Goal: Task Accomplishment & Management: Use online tool/utility

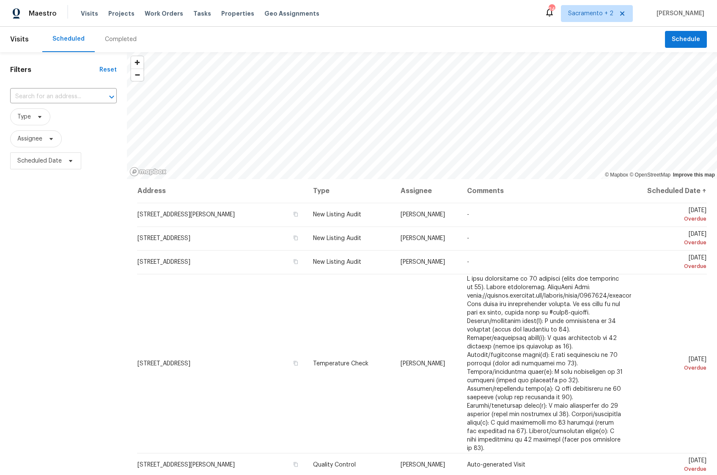
click at [195, 12] on span "Tasks" at bounding box center [202, 14] width 18 height 6
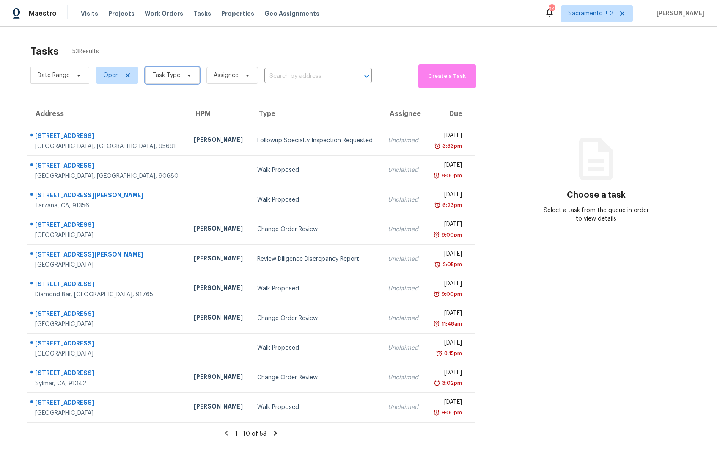
click at [156, 74] on span "Task Type" at bounding box center [166, 75] width 28 height 8
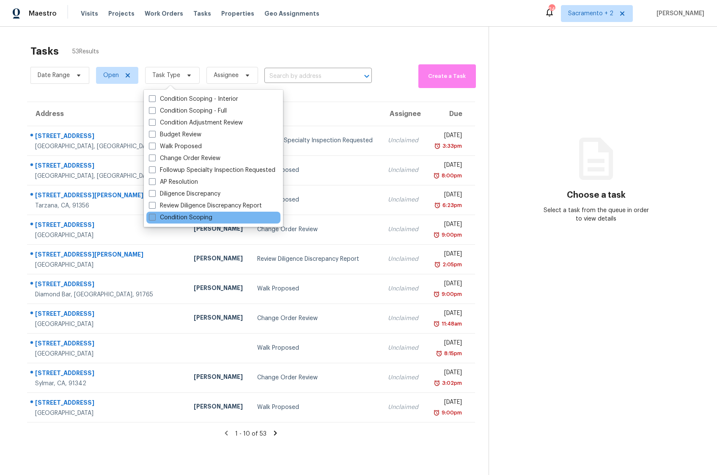
click at [156, 217] on label "Condition Scoping" at bounding box center [180, 217] width 63 height 8
click at [154, 217] on input "Condition Scoping" at bounding box center [152, 216] width 6 height 6
checkbox input "true"
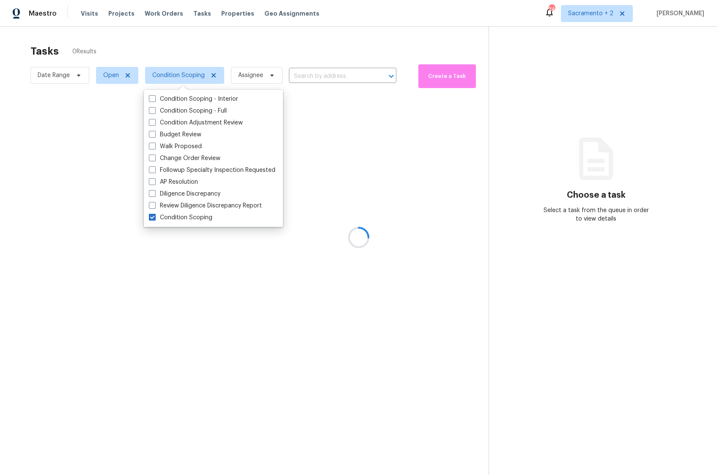
click at [112, 73] on div at bounding box center [358, 237] width 717 height 475
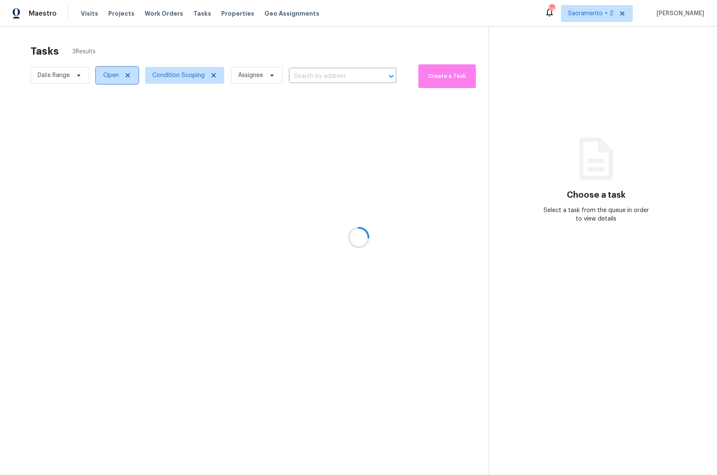
click at [116, 67] on span "Open" at bounding box center [117, 75] width 42 height 17
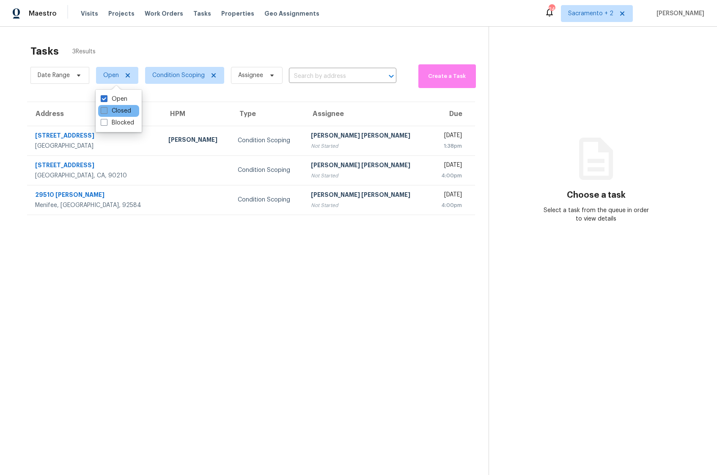
click at [102, 110] on span at bounding box center [104, 110] width 7 height 7
click at [102, 110] on input "Closed" at bounding box center [104, 110] width 6 height 6
checkbox input "true"
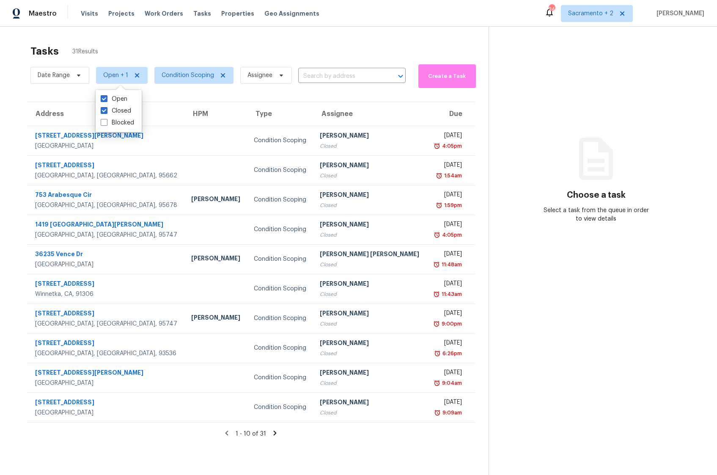
click at [217, 39] on div "Tasks 31 Results Date Range Open + 1 Condition Scoping Assignee ​ Create a Task…" at bounding box center [358, 264] width 717 height 475
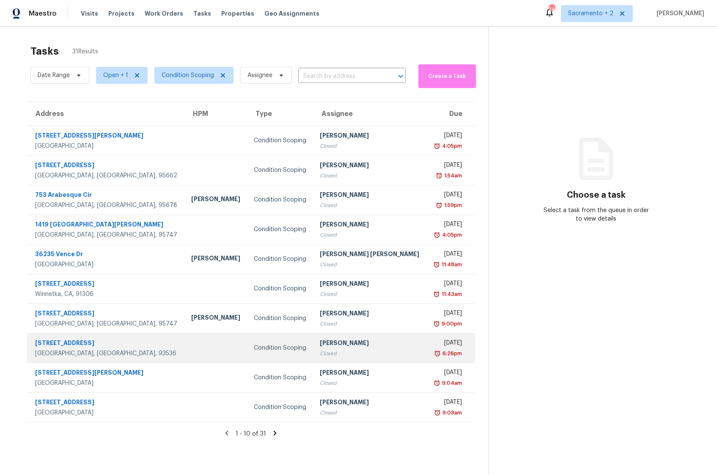
click at [64, 343] on div "2116 Edam St" at bounding box center [106, 343] width 143 height 11
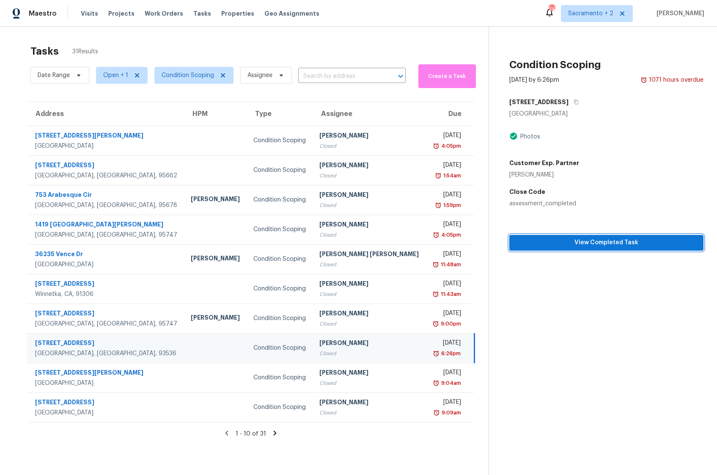
click at [558, 245] on span "View Completed Task" at bounding box center [606, 242] width 181 height 11
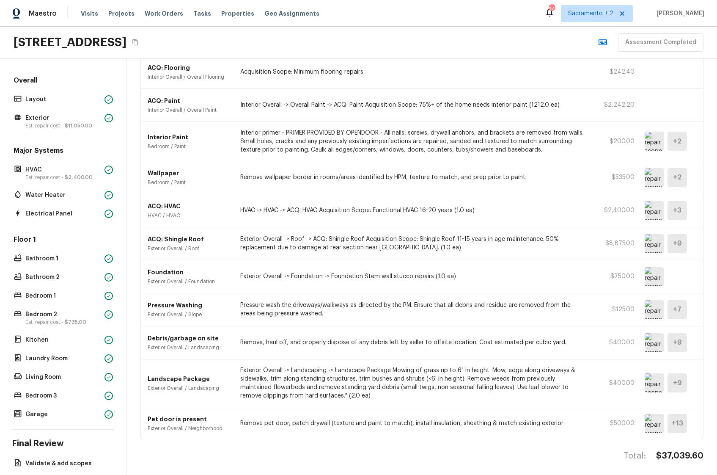
scroll to position [283, 0]
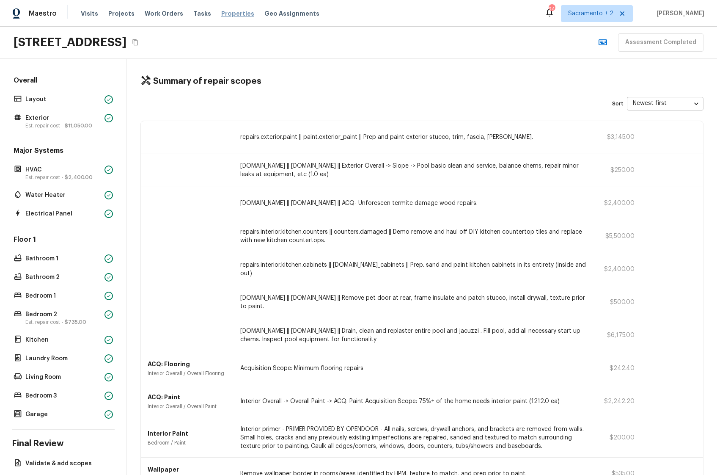
click at [221, 13] on span "Properties" at bounding box center [237, 13] width 33 height 8
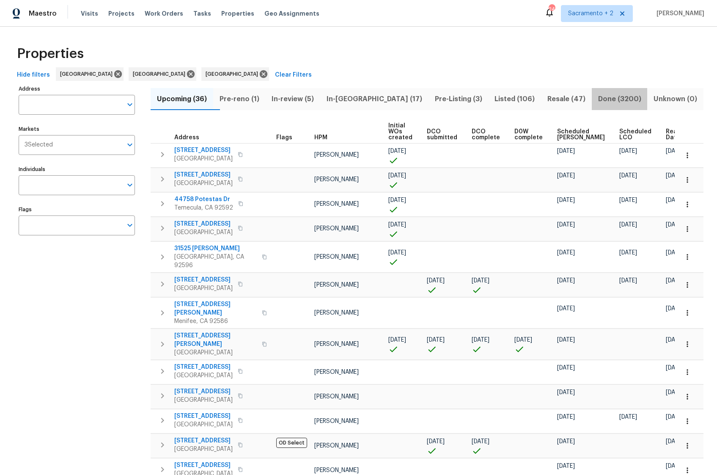
click at [614, 99] on span "Done (3200)" at bounding box center [620, 99] width 46 height 12
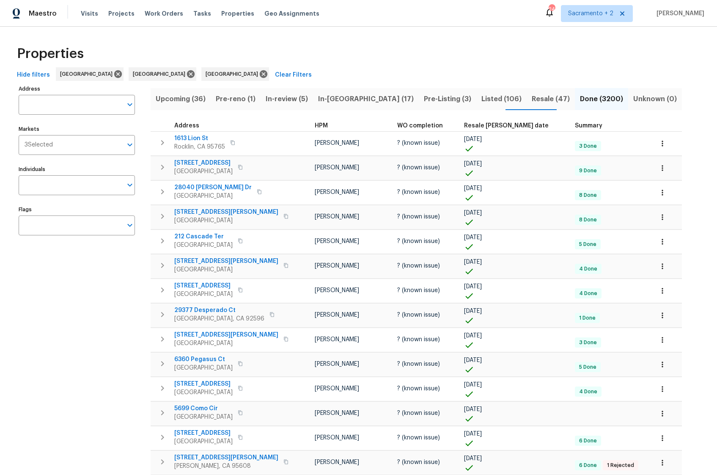
click at [532, 97] on span "Resale (47)" at bounding box center [551, 99] width 38 height 12
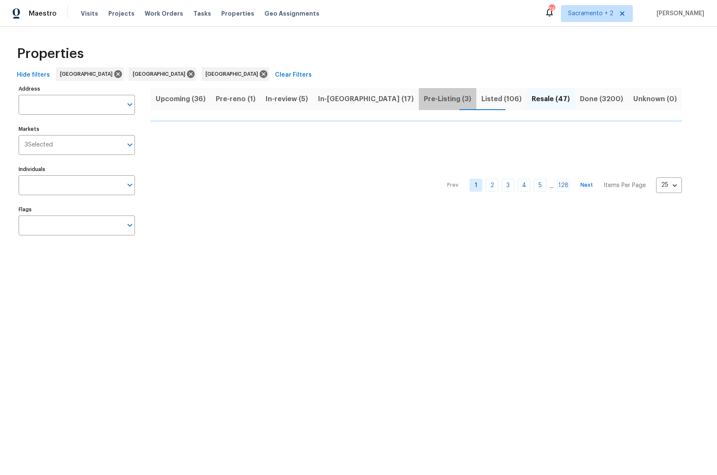
click at [424, 101] on span "Pre-Listing (3)" at bounding box center [447, 99] width 47 height 12
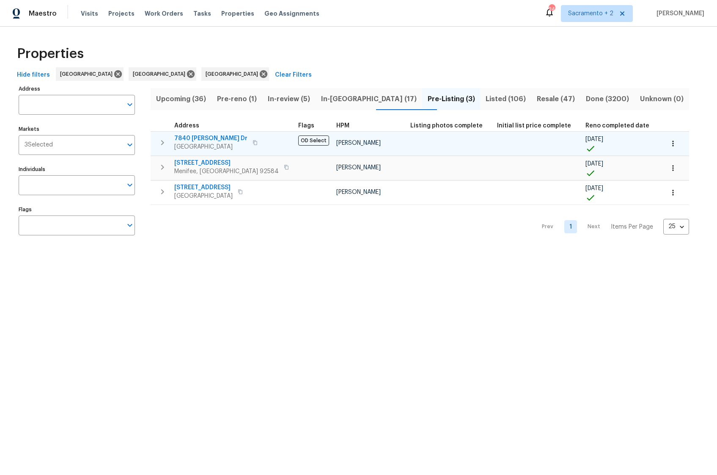
click at [203, 139] on span "7840 Hillary Dr" at bounding box center [210, 138] width 73 height 8
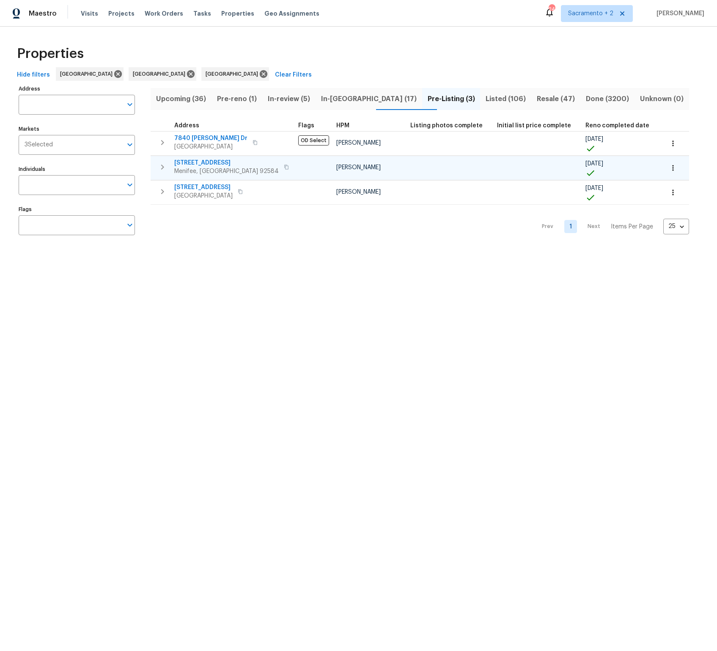
click at [207, 159] on span "[STREET_ADDRESS]" at bounding box center [226, 163] width 105 height 8
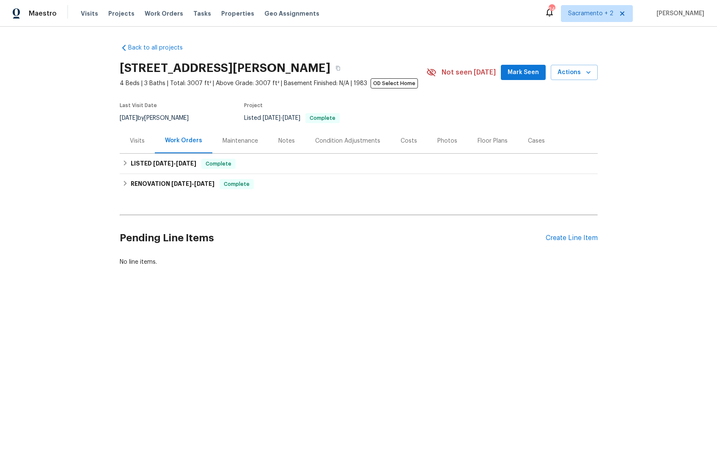
click at [356, 140] on div "Condition Adjustments" at bounding box center [347, 141] width 65 height 8
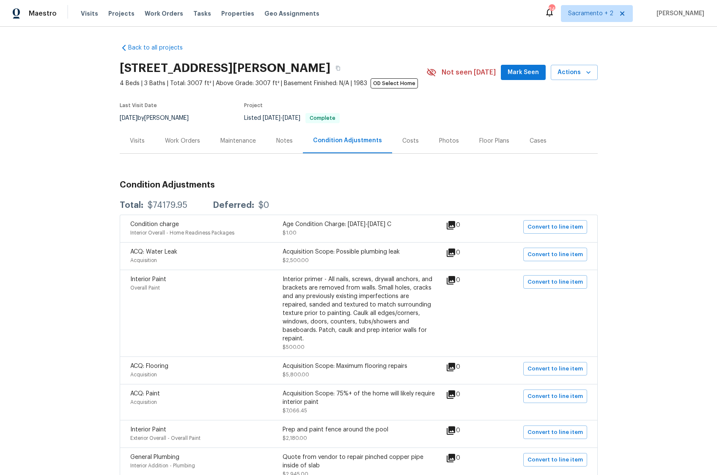
click at [402, 140] on div "Costs" at bounding box center [410, 141] width 17 height 8
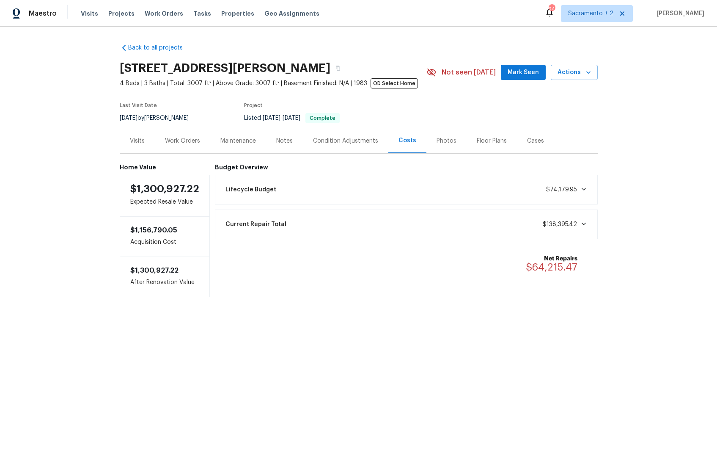
click at [438, 140] on div "Photos" at bounding box center [447, 141] width 20 height 8
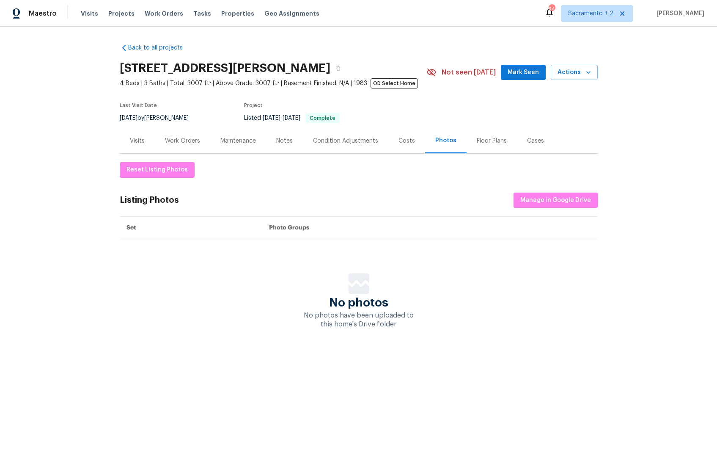
click at [360, 144] on div "Condition Adjustments" at bounding box center [345, 141] width 65 height 8
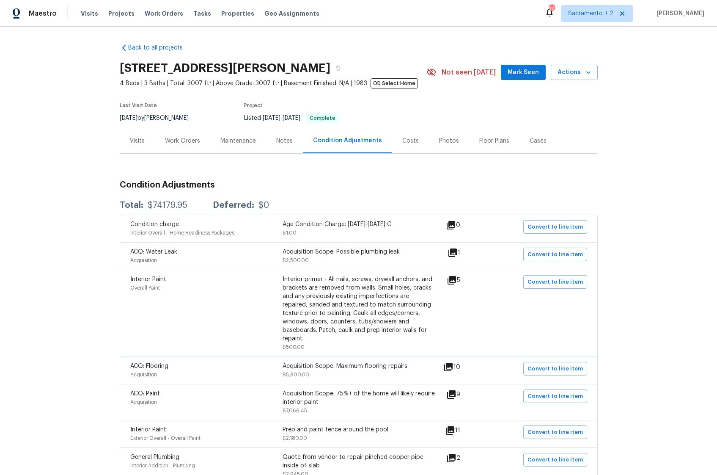
click at [286, 141] on div "Notes" at bounding box center [284, 141] width 17 height 8
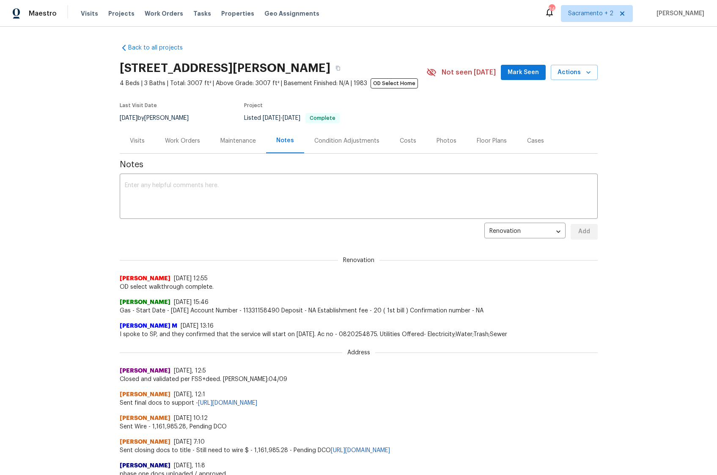
click at [229, 143] on div "Maintenance" at bounding box center [238, 141] width 36 height 8
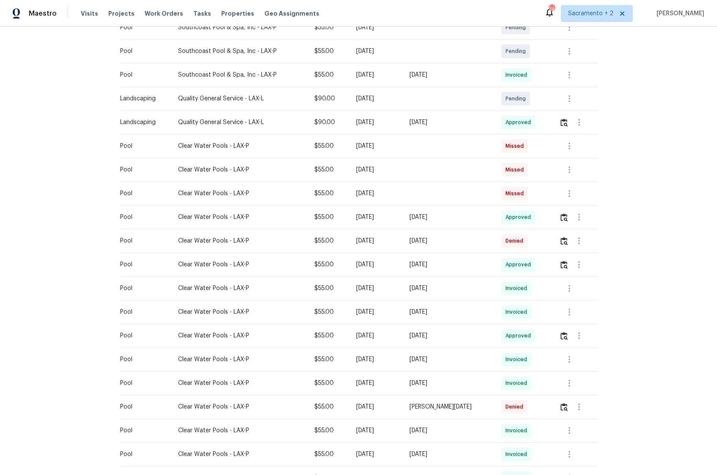
scroll to position [373, 0]
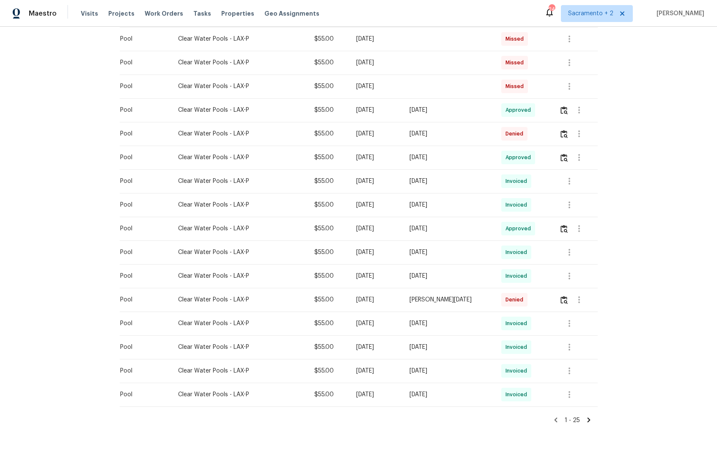
click at [589, 419] on icon at bounding box center [588, 420] width 3 height 5
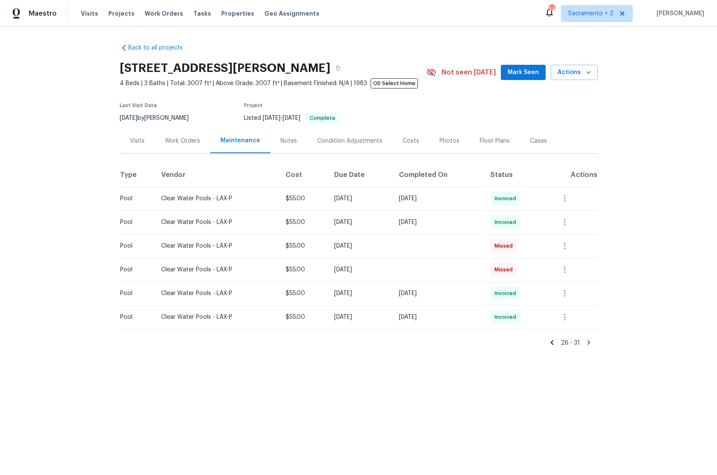
click at [172, 144] on div "Work Orders" at bounding box center [182, 141] width 35 height 8
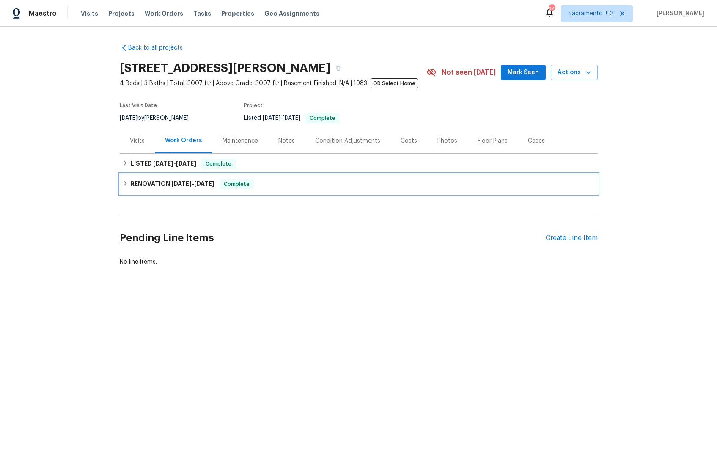
click at [123, 179] on div "RENOVATION 4/10/25 - 8/21/25 Complete" at bounding box center [358, 184] width 473 height 10
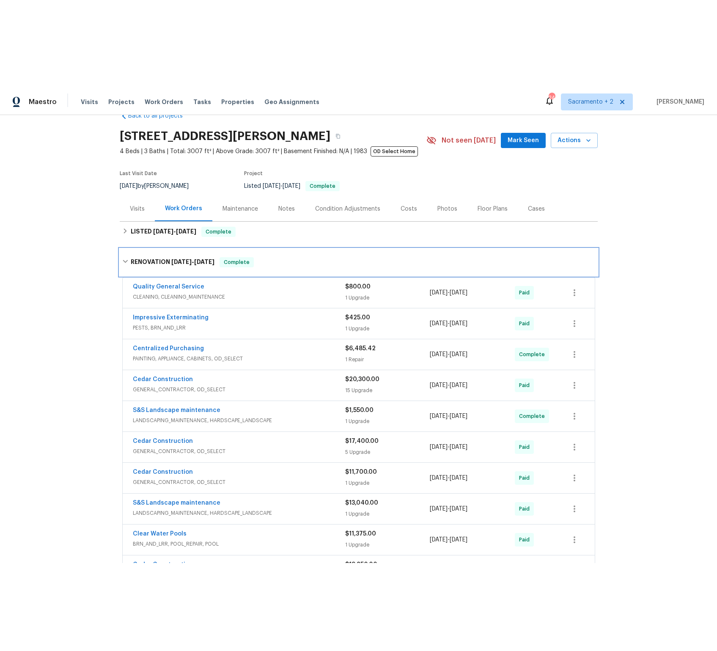
scroll to position [28, 0]
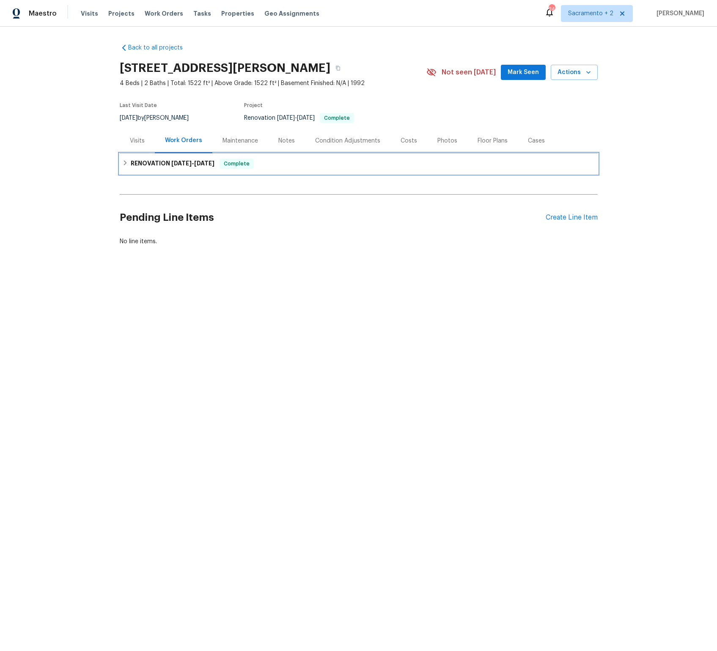
click at [135, 163] on h6 "RENOVATION [DATE] - [DATE]" at bounding box center [173, 164] width 84 height 10
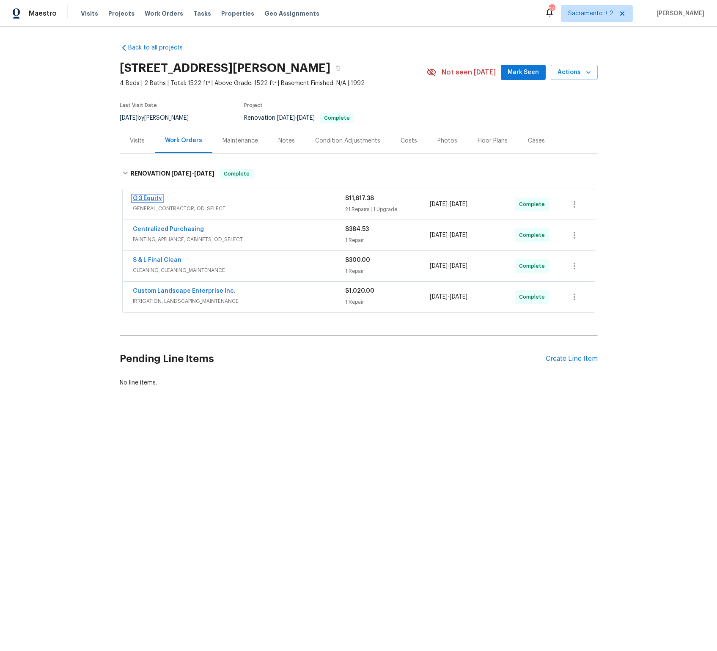
click at [151, 198] on link "G 3 Equity" at bounding box center [147, 198] width 29 height 6
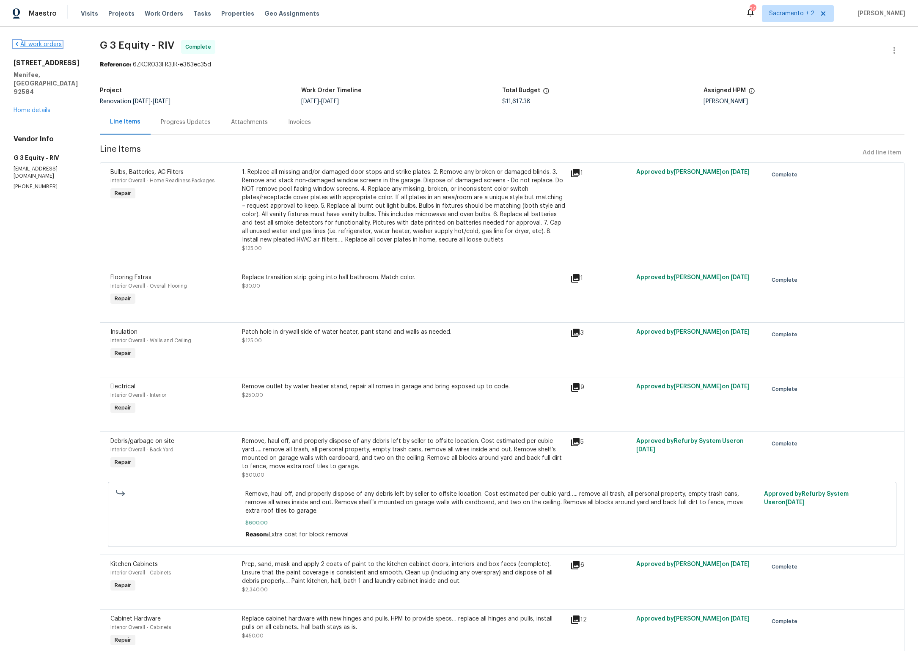
click at [39, 45] on link "All work orders" at bounding box center [38, 44] width 48 height 6
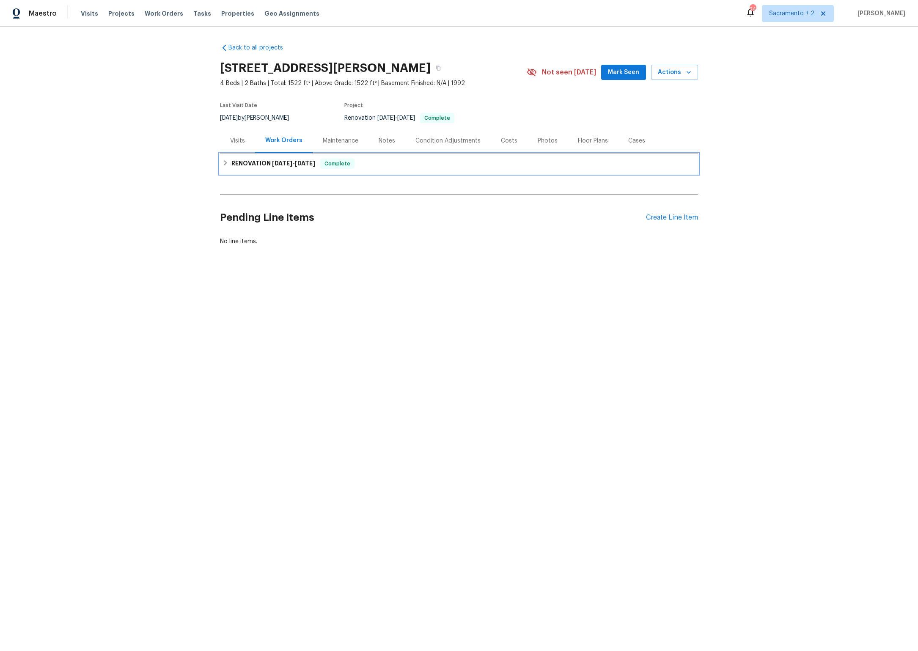
click at [225, 161] on icon at bounding box center [225, 162] width 3 height 5
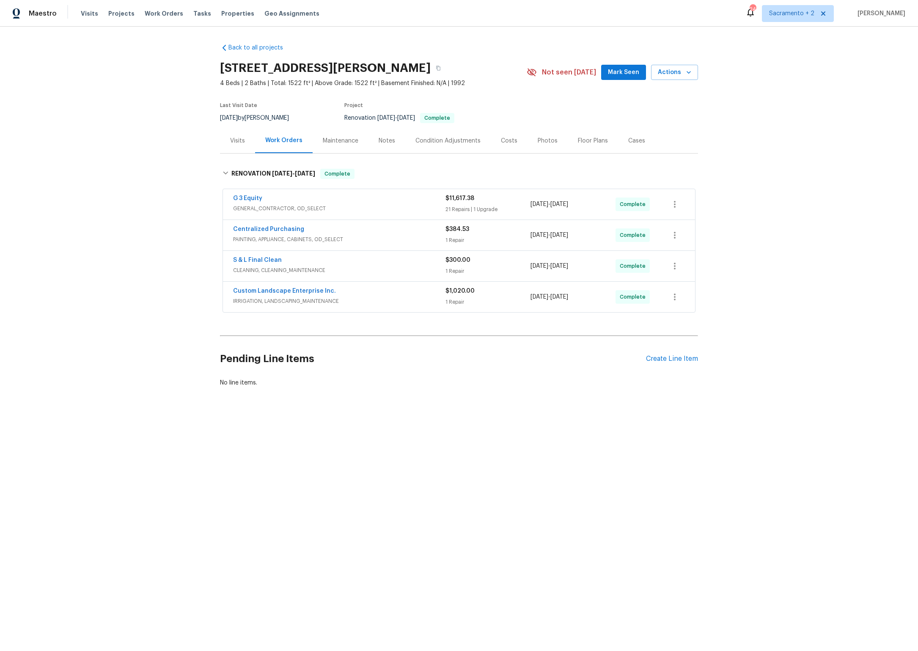
click at [330, 202] on div "G 3 Equity" at bounding box center [339, 199] width 212 height 10
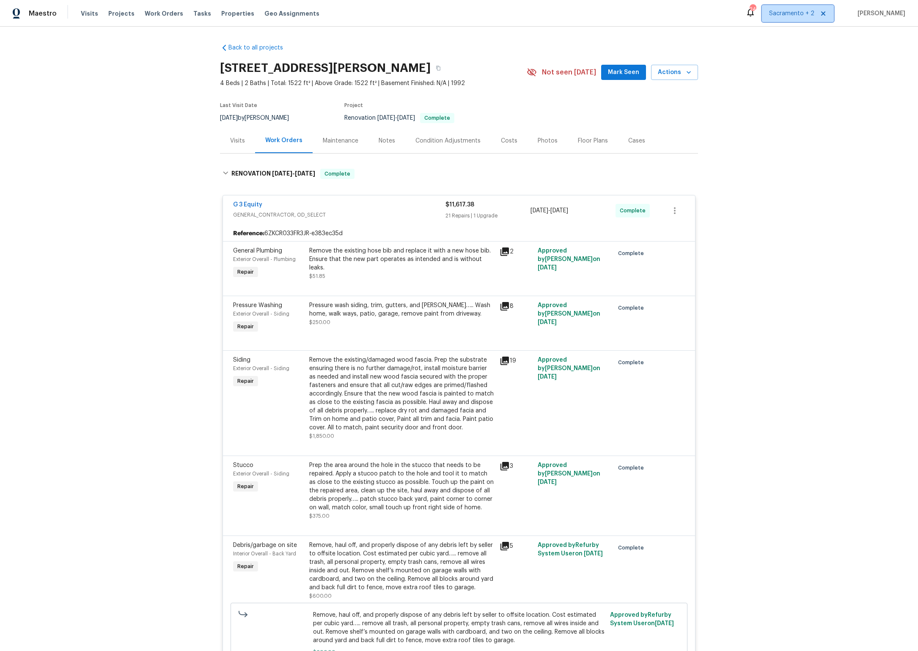
click at [717, 13] on span "Sacramento + 2" at bounding box center [791, 13] width 45 height 8
click at [717, 253] on div "Back to all projects [STREET_ADDRESS] 4 Beds | 2 Baths | Total: 1522 ft² | Abov…" at bounding box center [459, 339] width 918 height 625
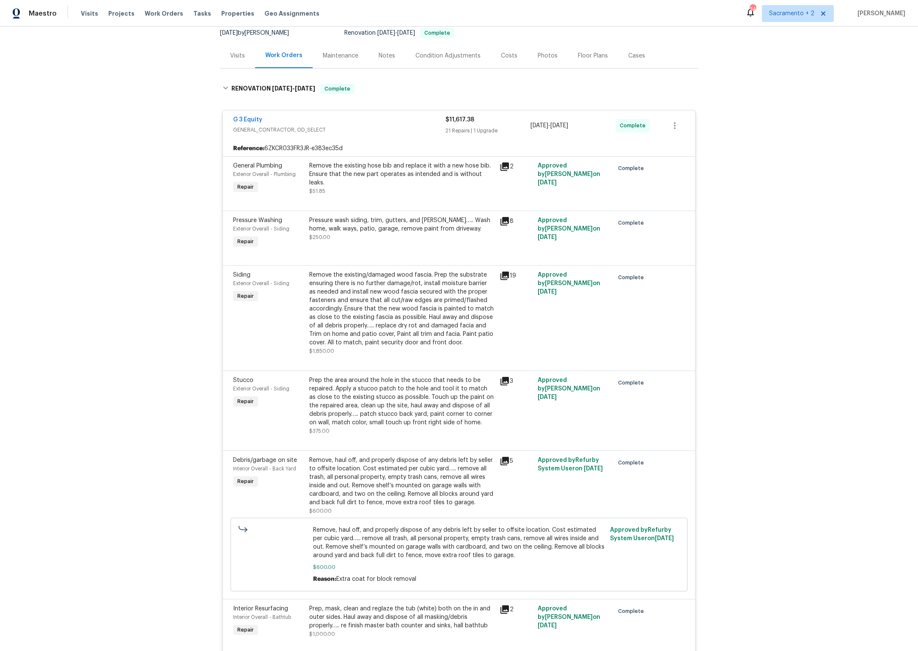
click at [349, 331] on div "Remove the existing/damaged wood fascia. Prep the substrate ensuring there is n…" at bounding box center [401, 309] width 185 height 76
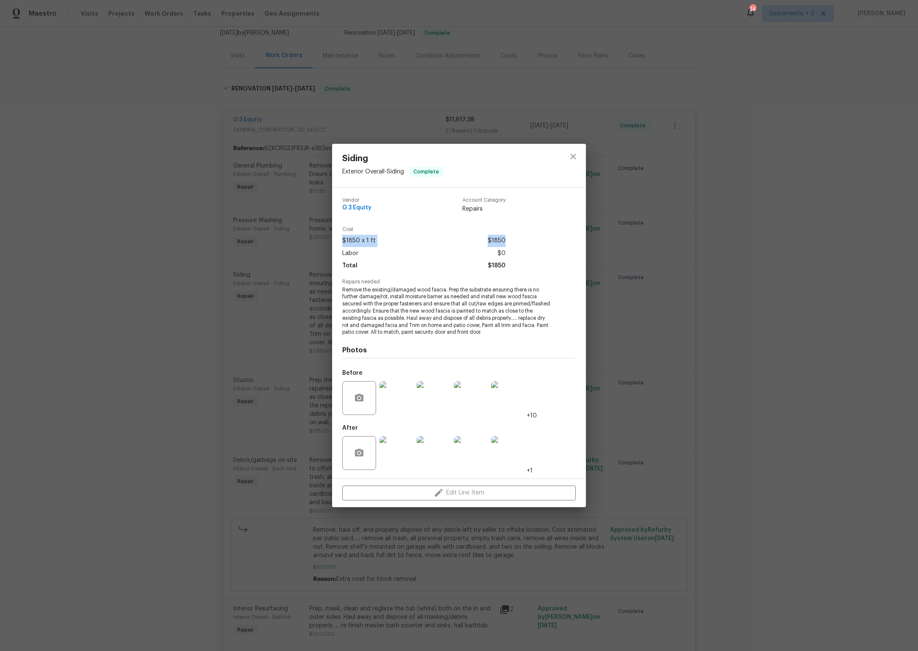
drag, startPoint x: 504, startPoint y: 241, endPoint x: 336, endPoint y: 239, distance: 168.0
click at [336, 239] on div "Vendor G 3 Equity Account Category Repairs Cost $1850 x 1 ft $1850 Labor $0 Tot…" at bounding box center [459, 332] width 254 height 291
click at [288, 330] on div "Siding Exterior Overall - Siding Complete Vendor G 3 Equity Account Category Re…" at bounding box center [459, 325] width 918 height 651
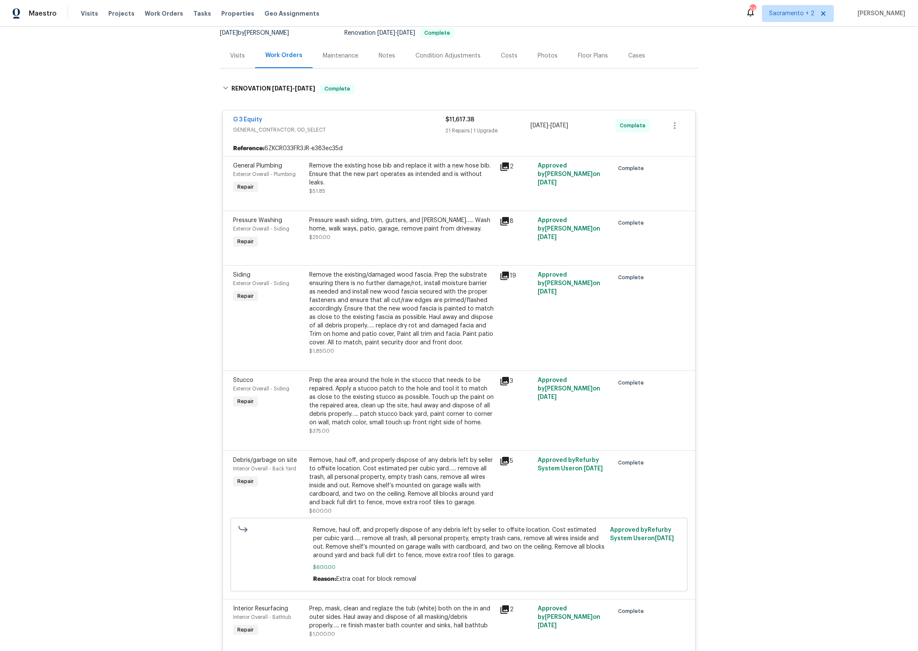
click at [342, 385] on div "Prep the area around the hole in the stucco that needs to be repaired. Apply a …" at bounding box center [401, 401] width 185 height 51
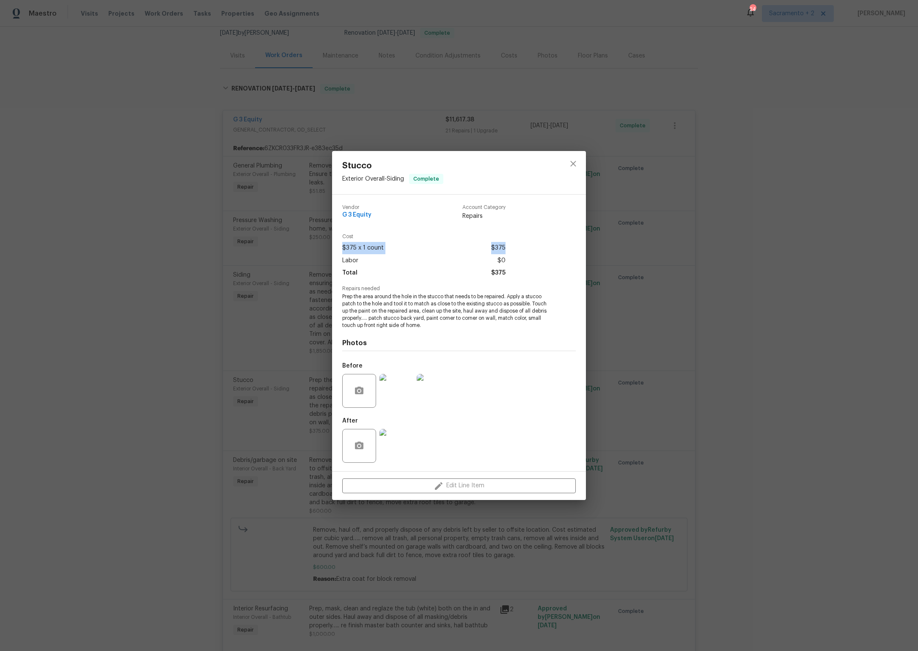
drag, startPoint x: 344, startPoint y: 249, endPoint x: 518, endPoint y: 251, distance: 174.8
click at [520, 250] on div "Cost $375 x 1 count $375 Labor $0 Total $375" at bounding box center [459, 260] width 234 height 52
click at [284, 330] on div "Stucco Exterior Overall - Siding Complete Vendor G 3 Equity Account Category Re…" at bounding box center [459, 325] width 918 height 651
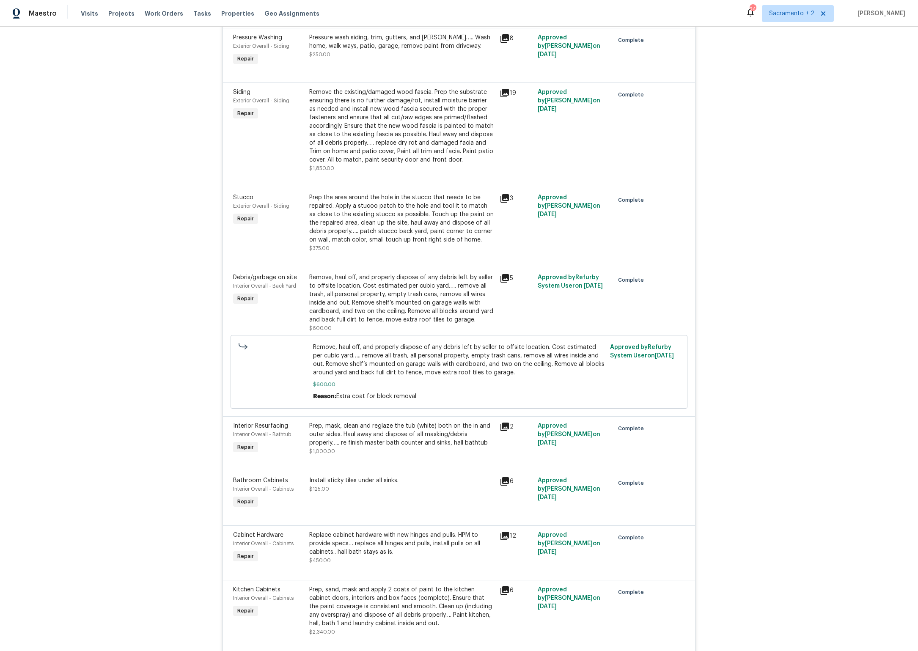
scroll to position [0, 0]
